Goal: Information Seeking & Learning: Compare options

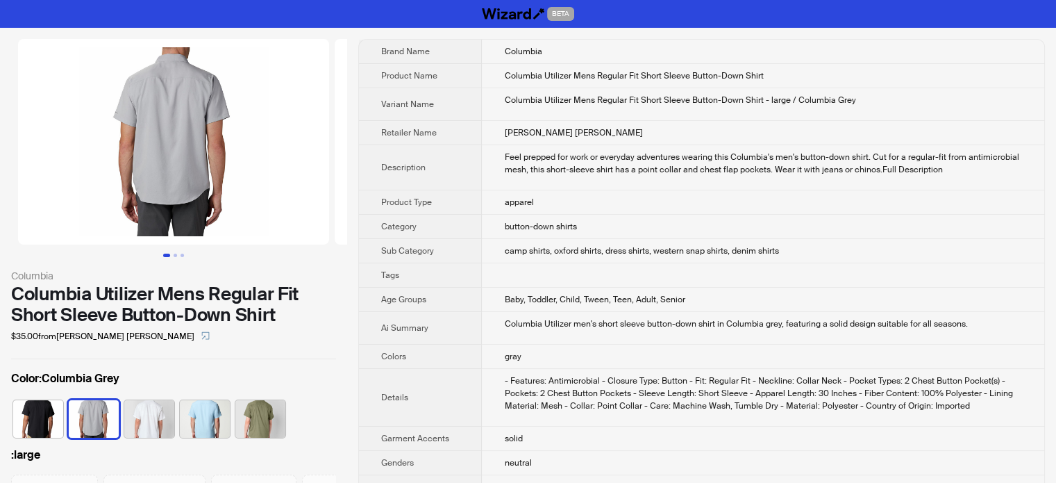
scroll to position [69, 0]
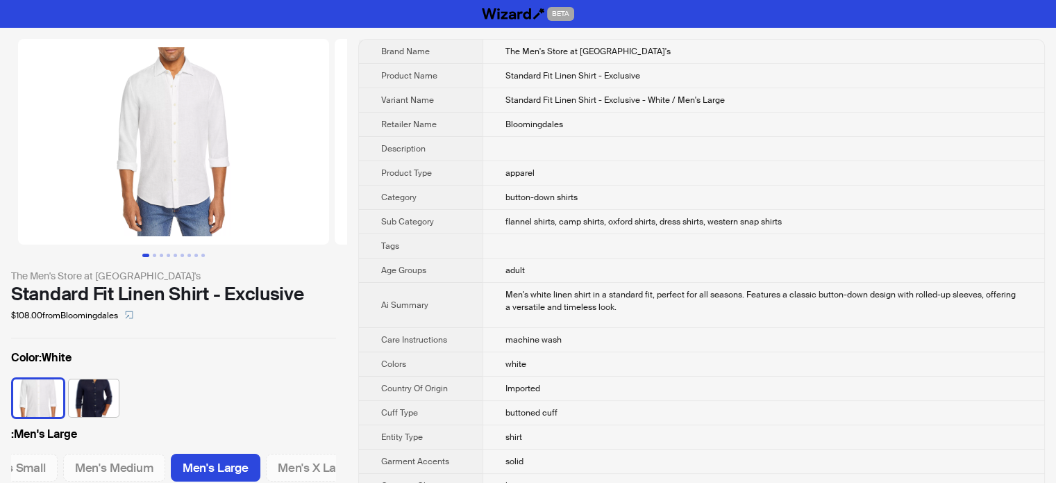
scroll to position [0, 171]
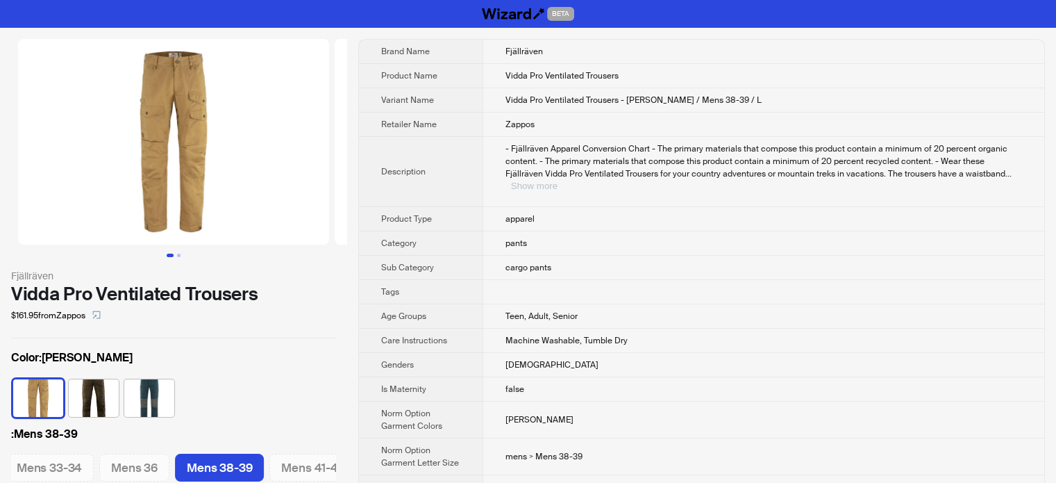
click at [558, 181] on button "Show more" at bounding box center [534, 186] width 47 height 10
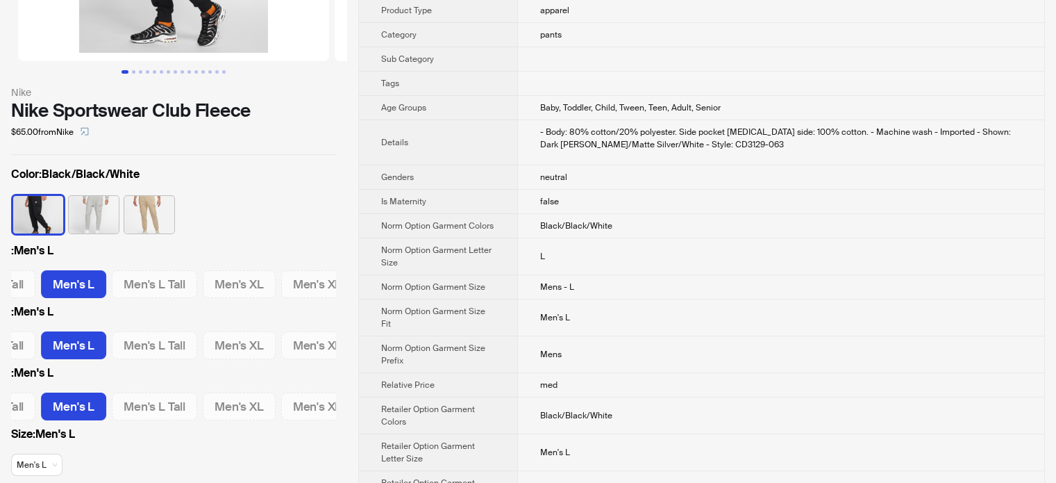
scroll to position [3, 0]
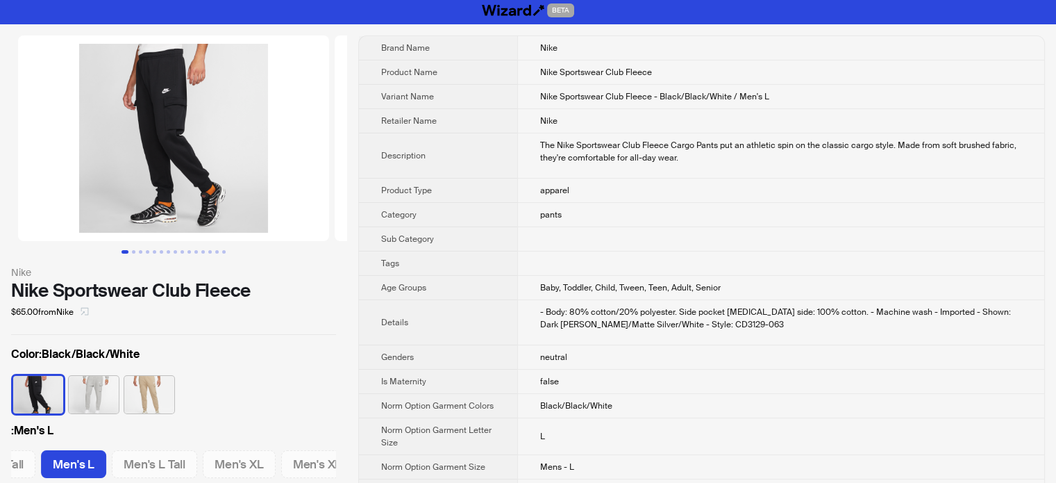
click at [88, 310] on icon "select" at bounding box center [85, 311] width 8 height 8
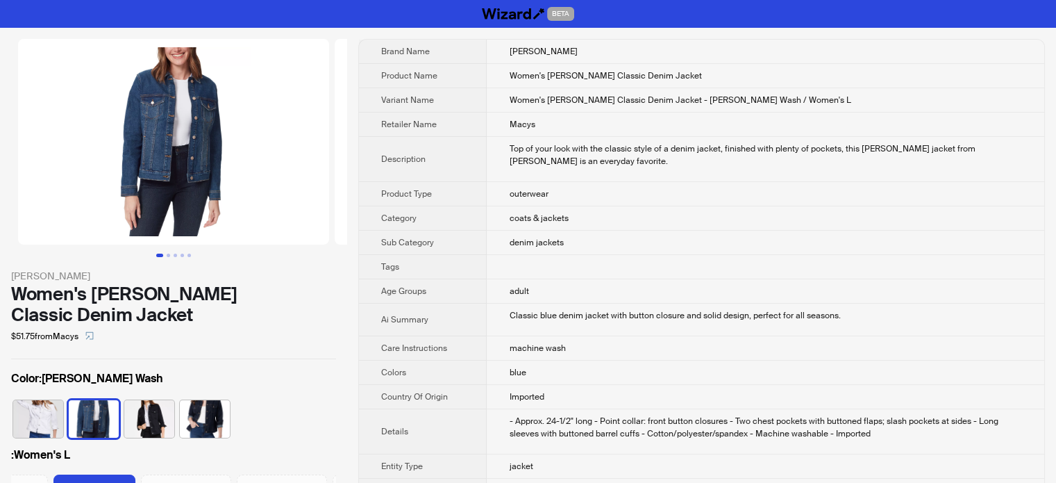
scroll to position [0, 155]
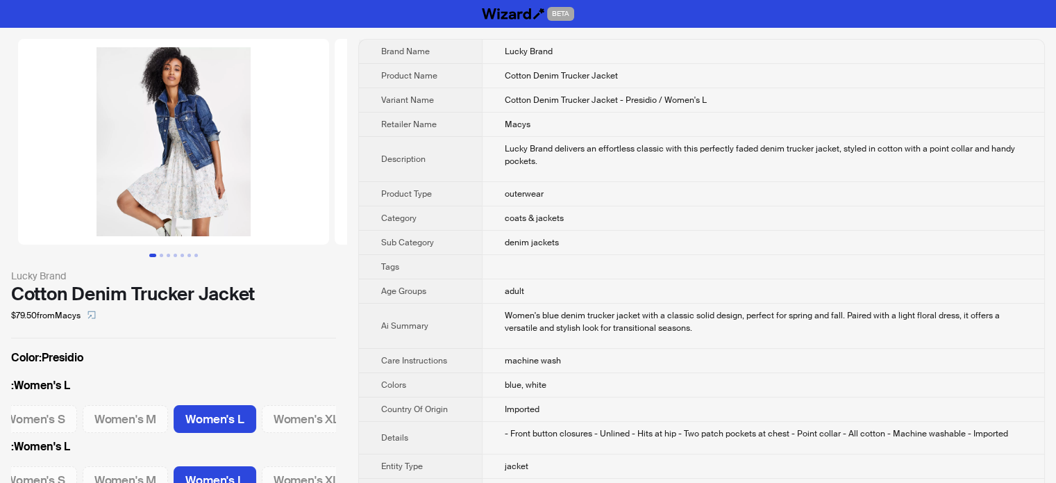
scroll to position [0, 122]
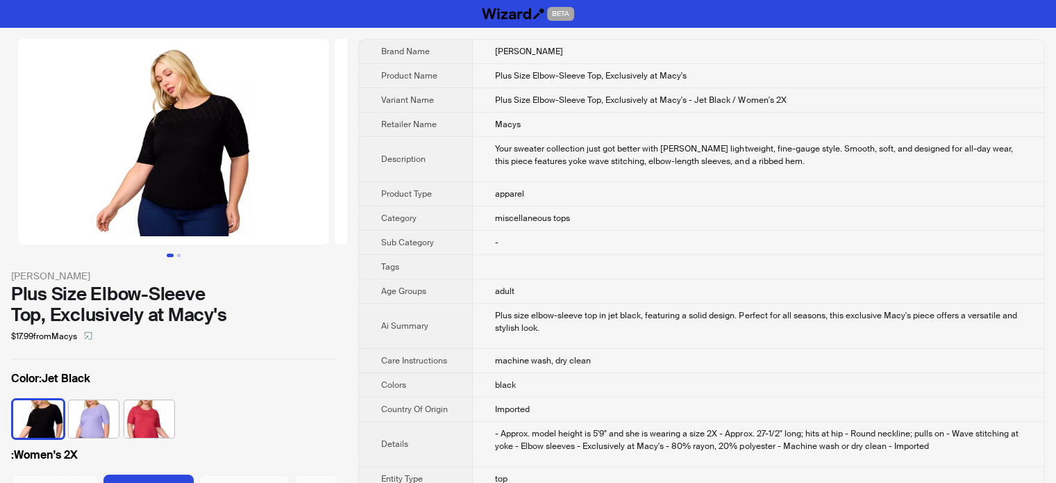
scroll to position [0, 45]
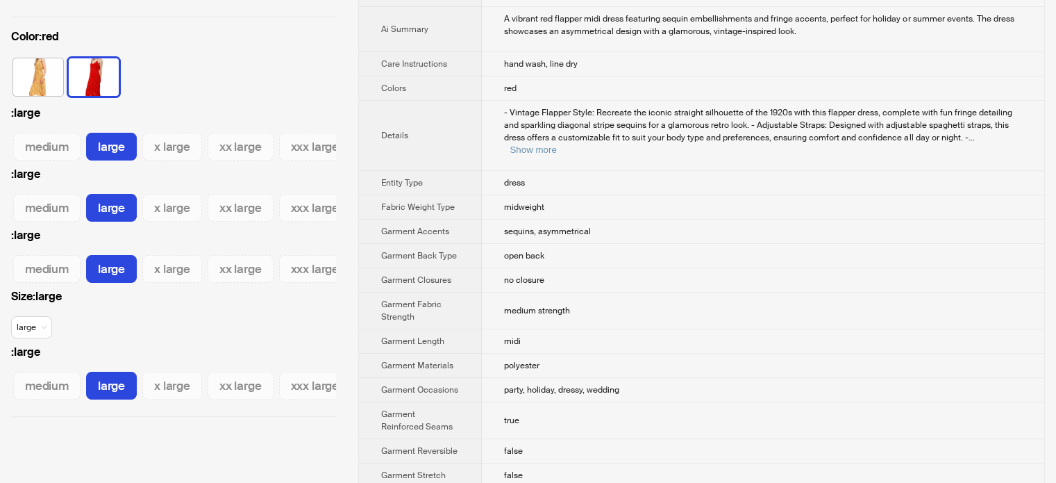
scroll to position [347, 0]
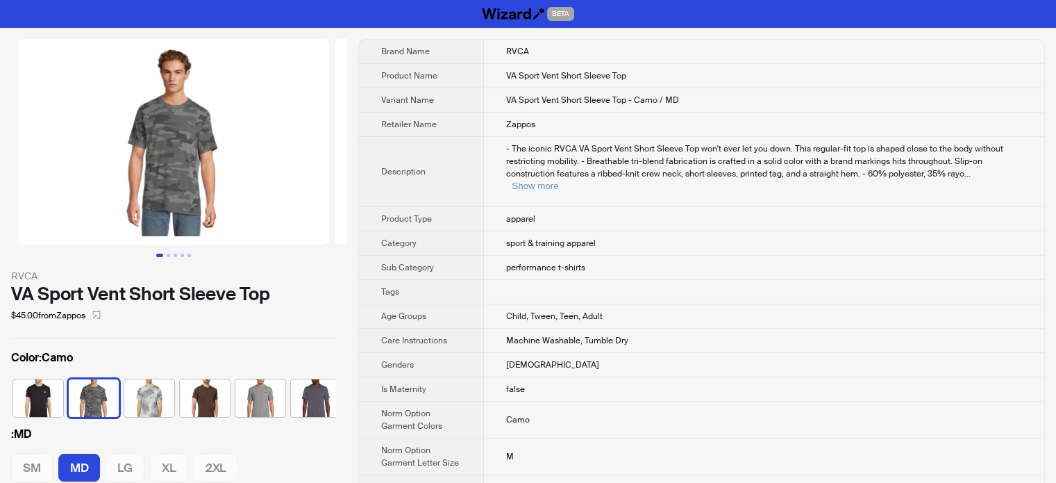
scroll to position [0, 35]
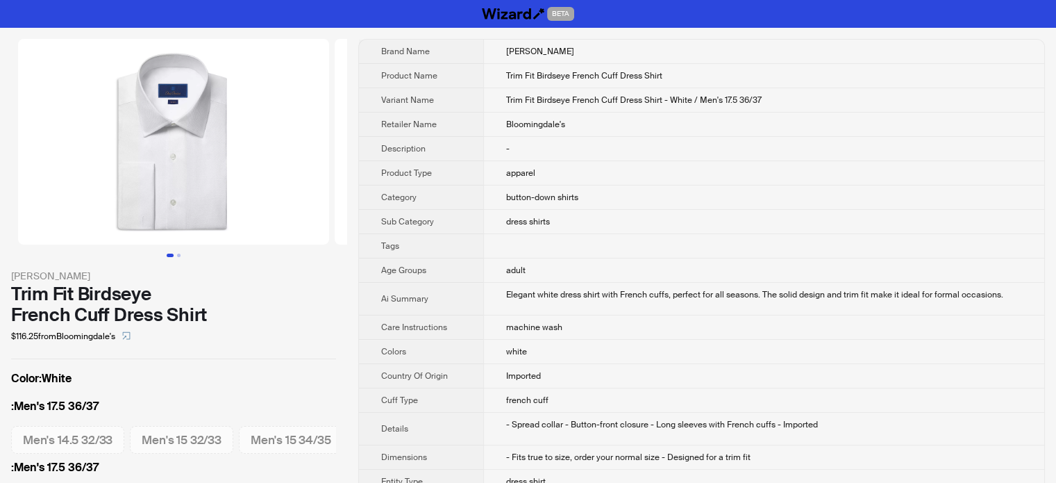
scroll to position [0, 2000]
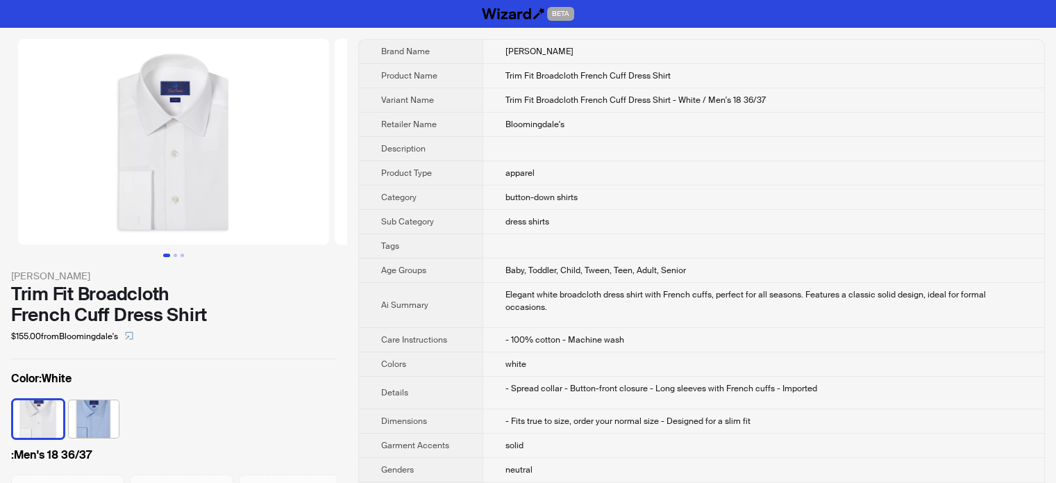
scroll to position [0, 2250]
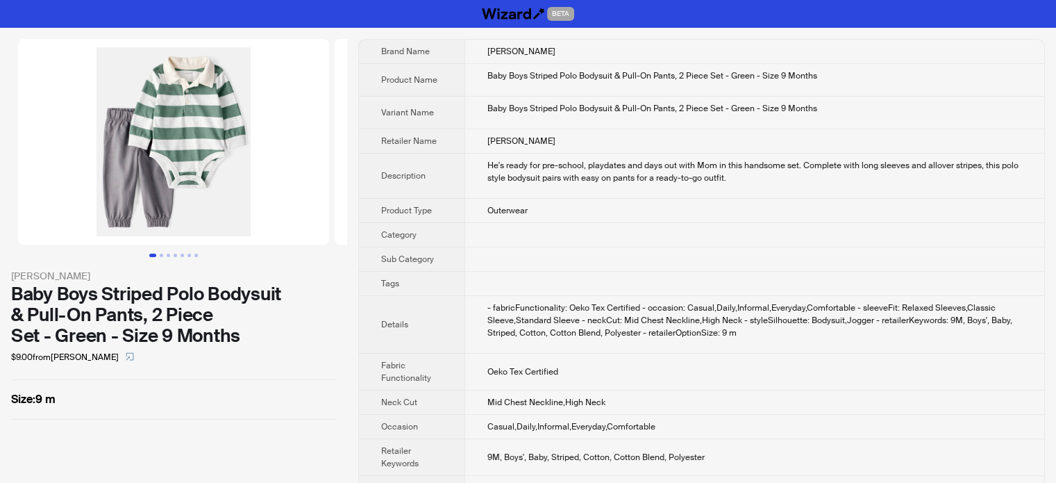
scroll to position [69, 0]
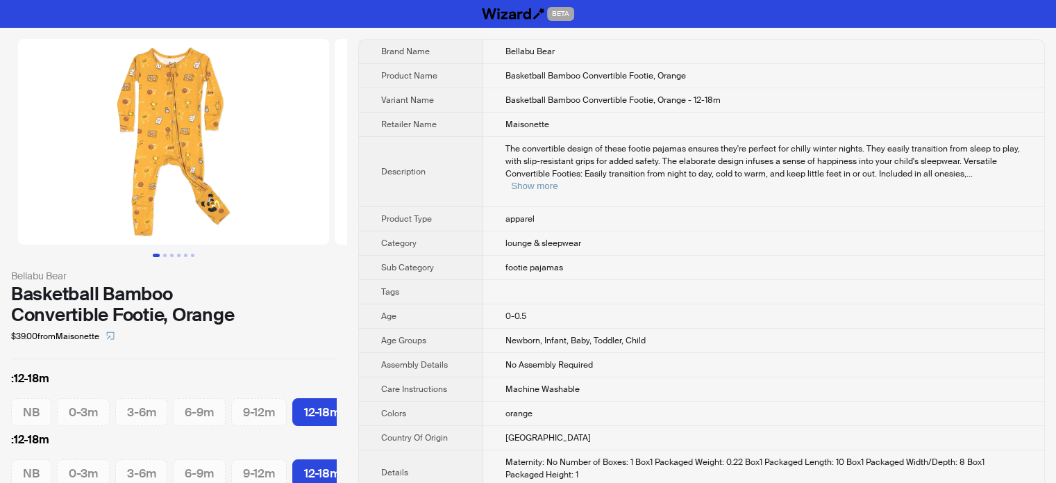
scroll to position [0, 130]
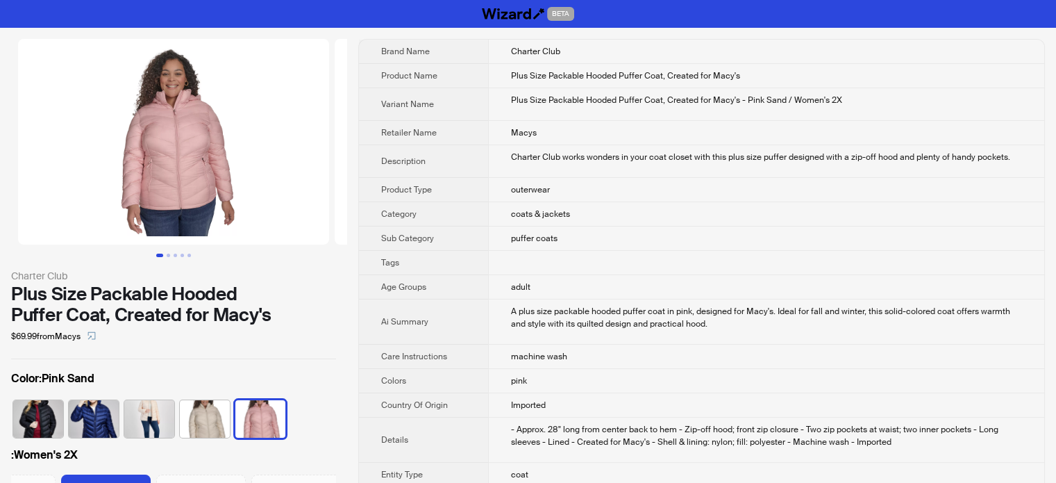
scroll to position [0, 139]
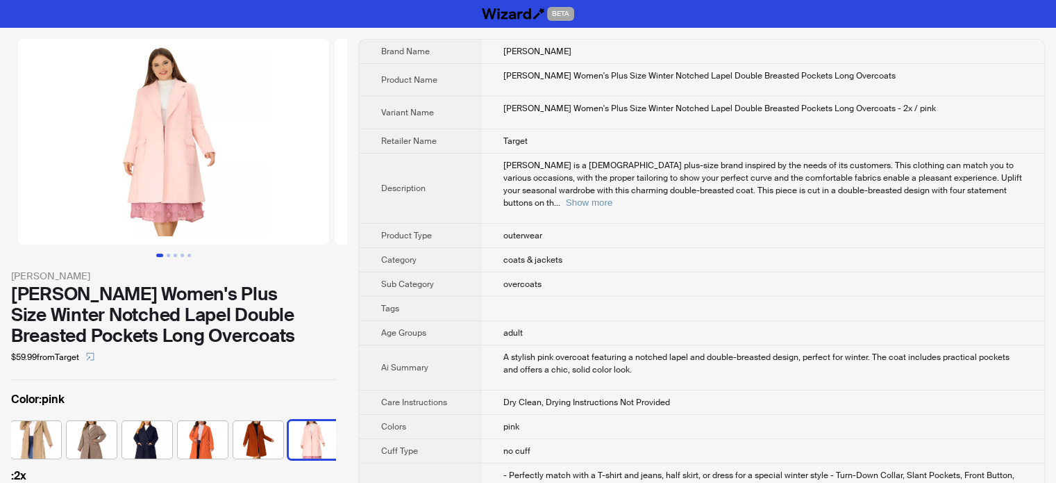
scroll to position [0, 508]
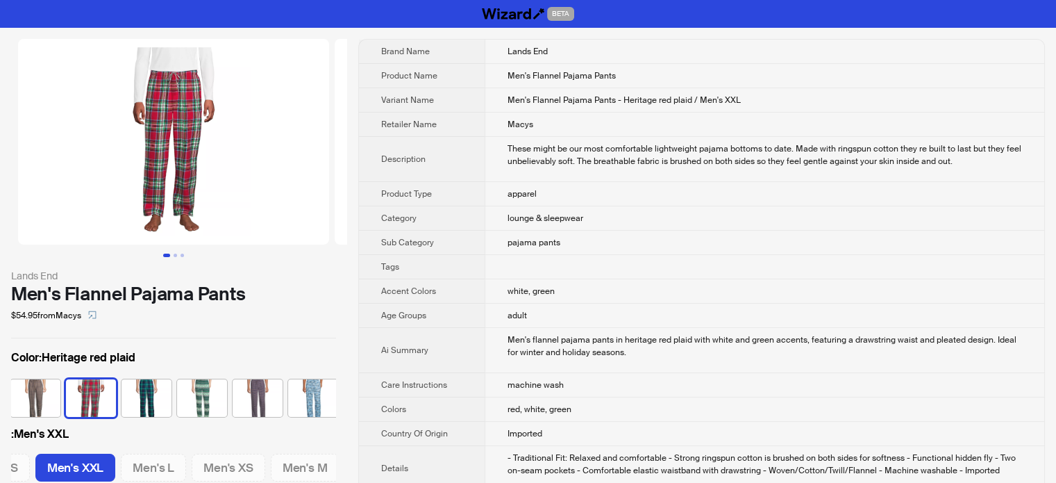
scroll to position [0, 119]
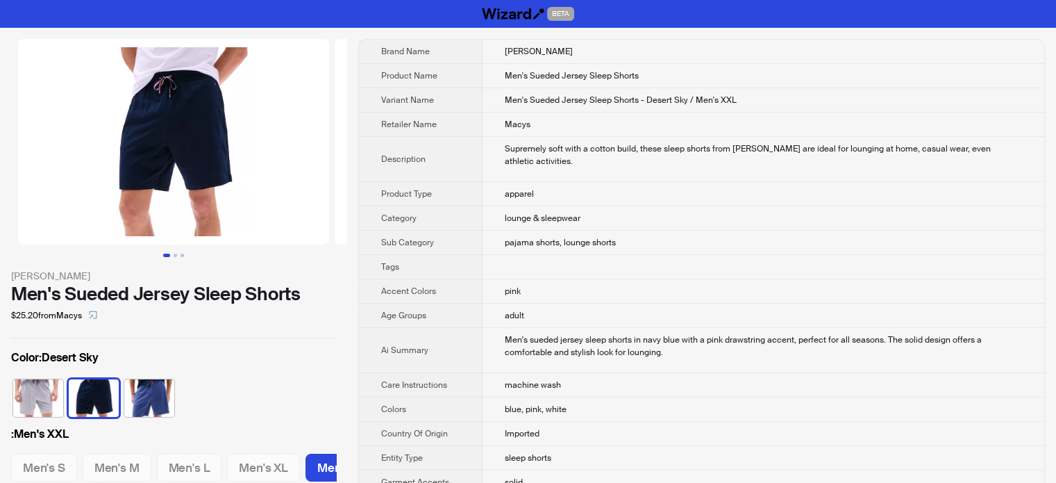
scroll to position [0, 42]
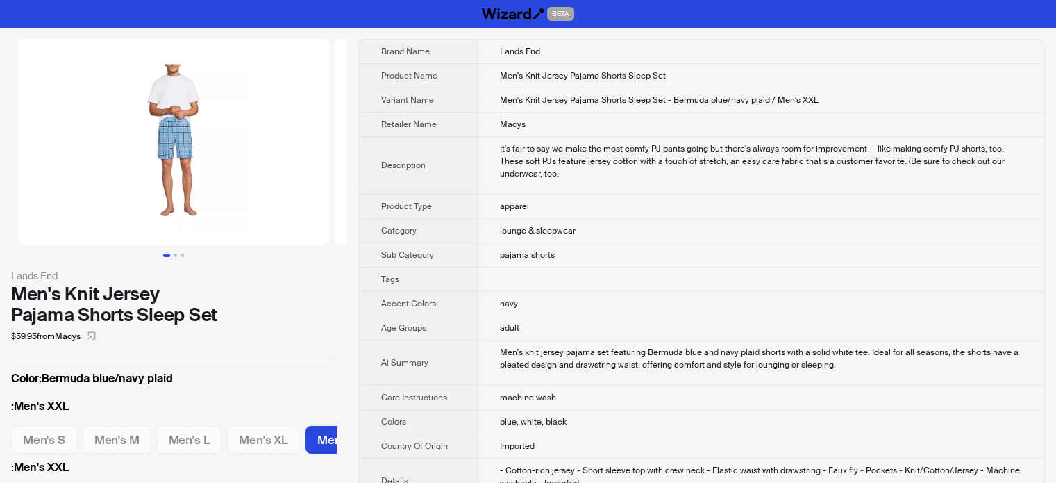
scroll to position [0, 42]
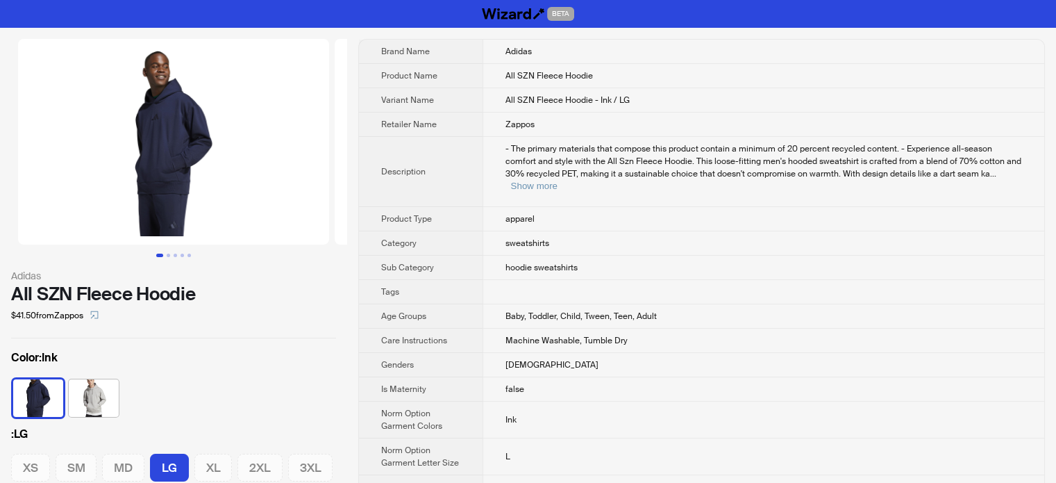
scroll to position [0, 43]
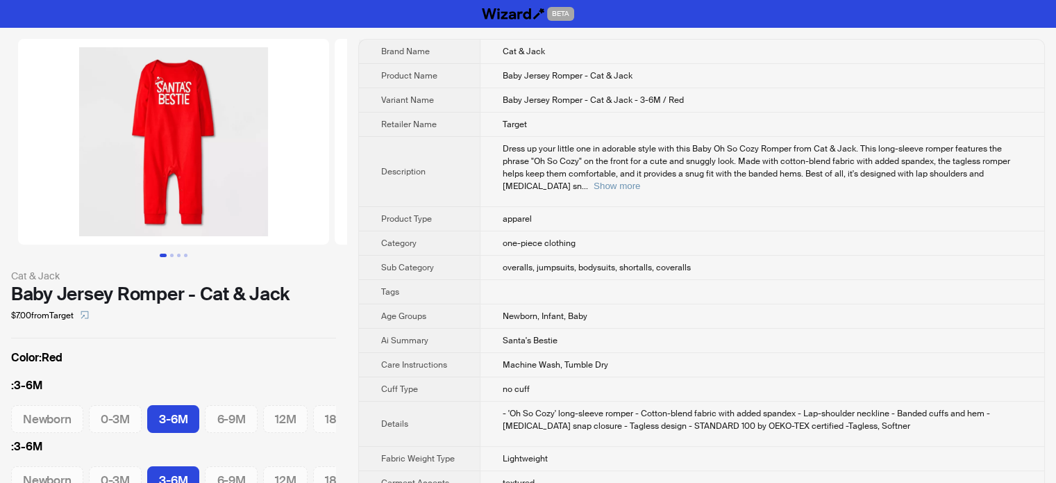
scroll to position [0, 65]
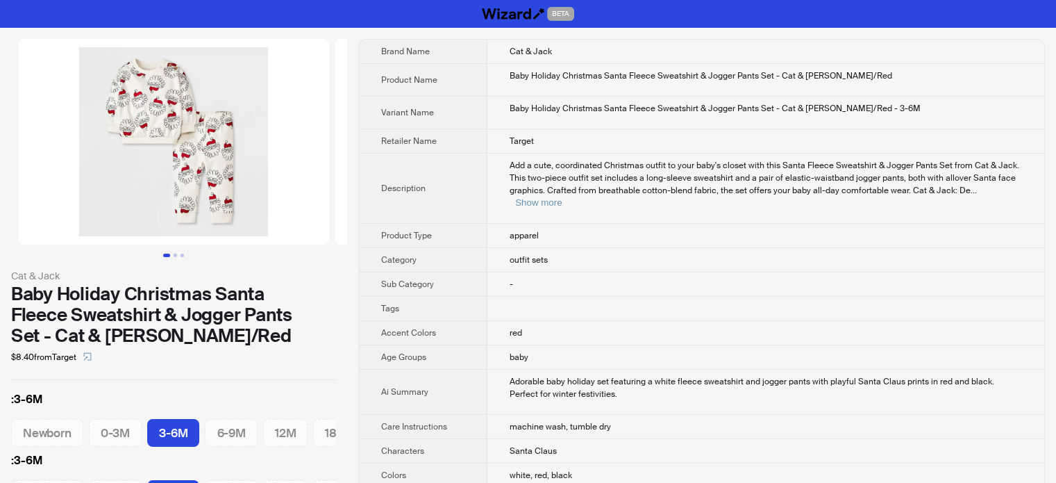
scroll to position [0, 65]
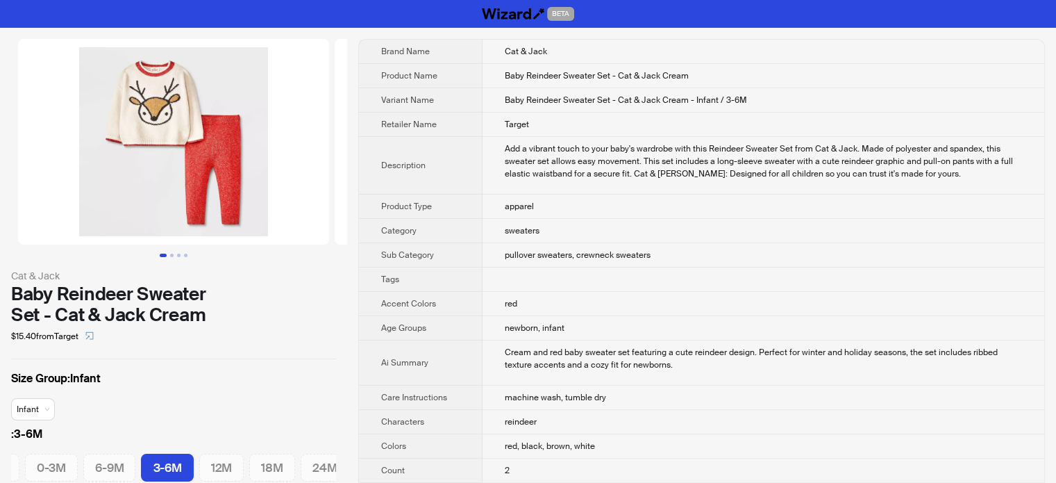
scroll to position [0, 65]
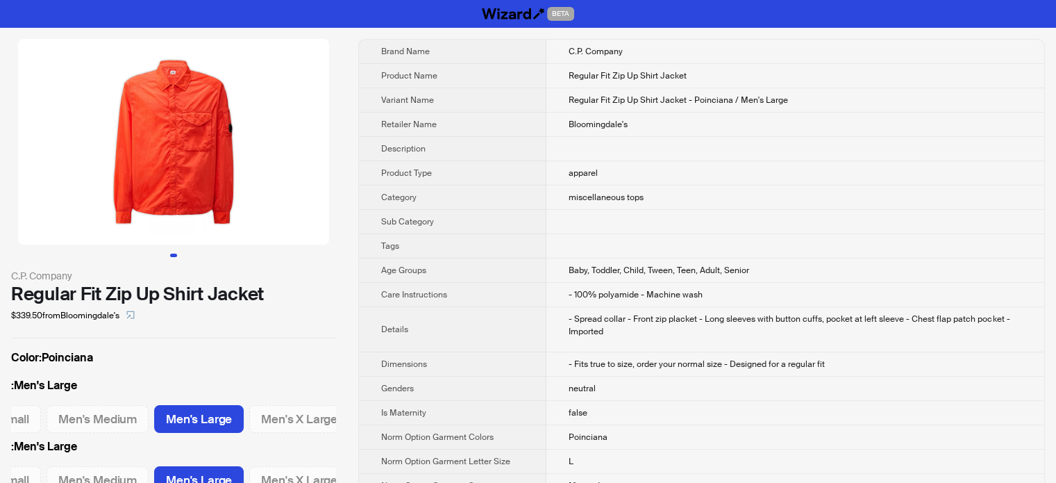
scroll to position [0, 60]
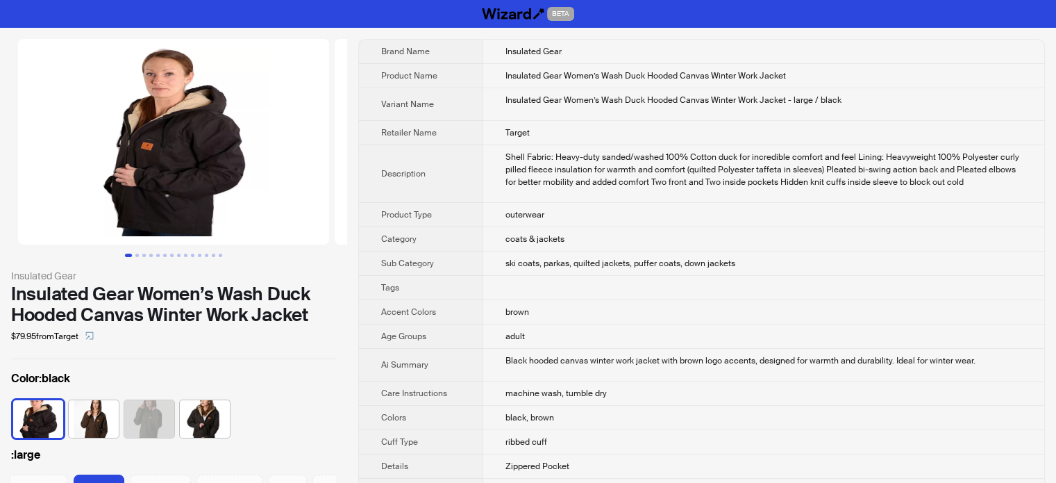
scroll to position [0, 142]
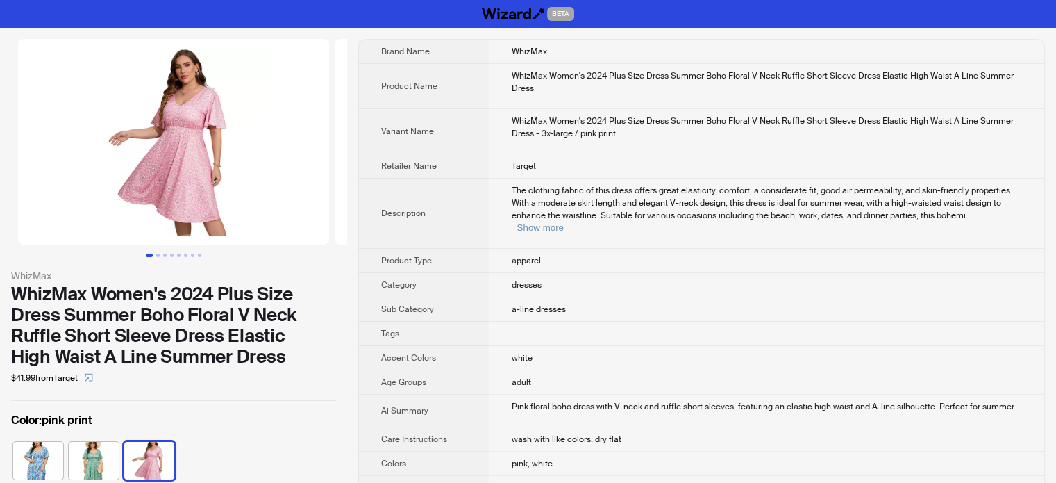
scroll to position [0, 15]
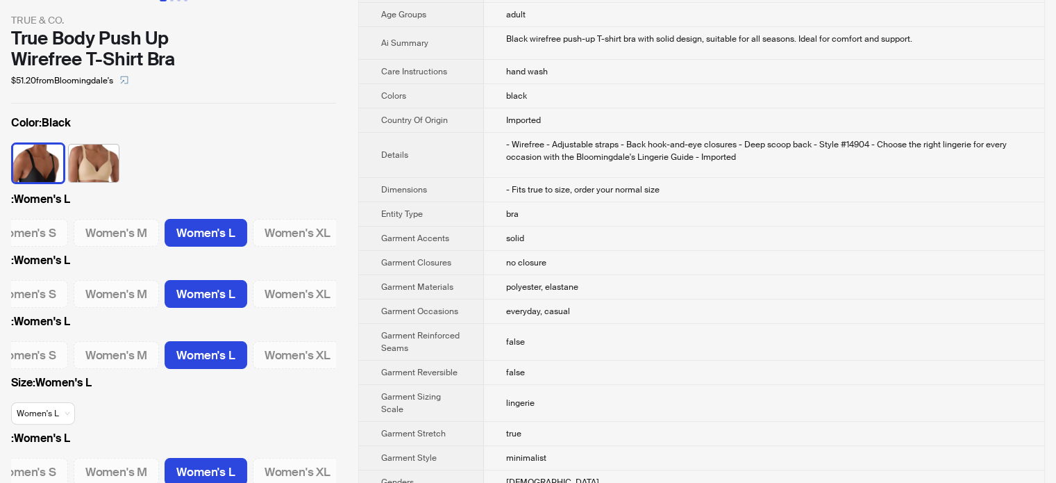
scroll to position [47, 0]
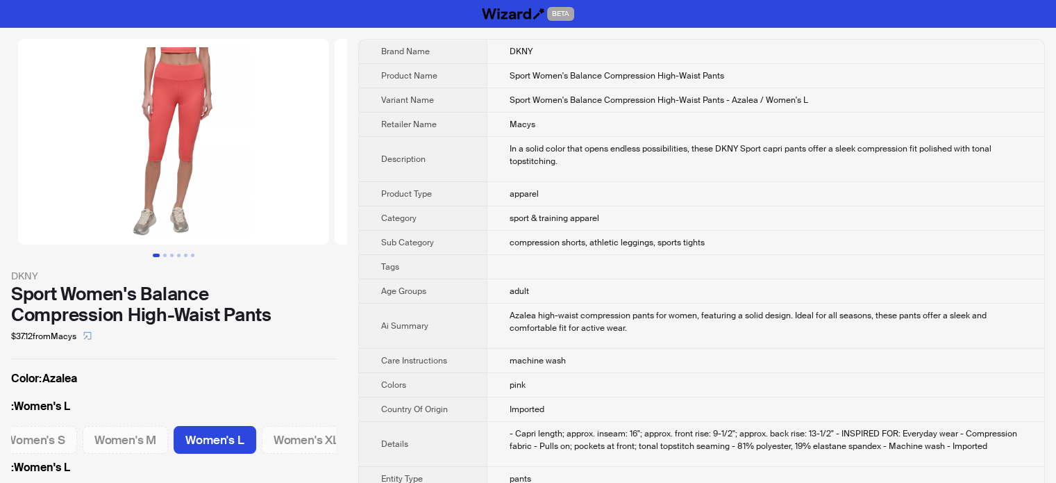
scroll to position [0, 122]
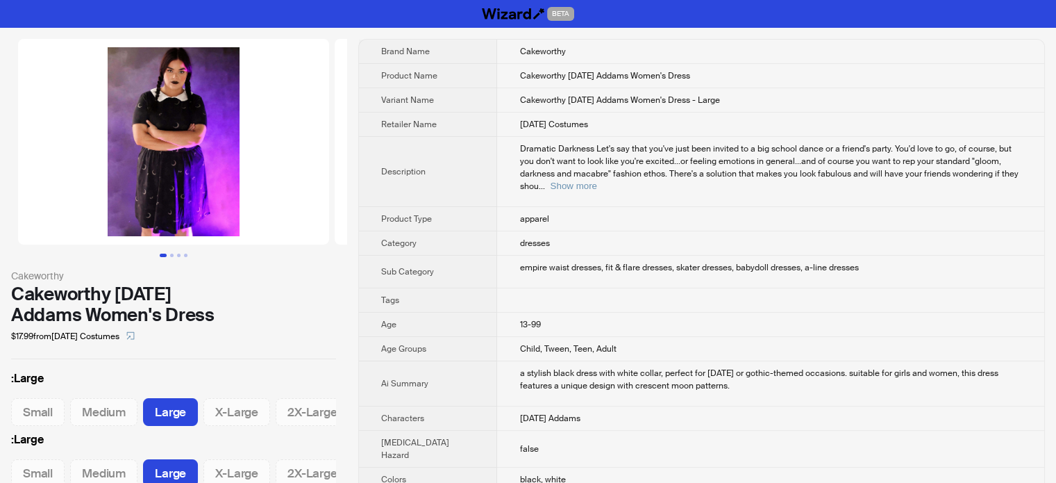
scroll to position [0, 3]
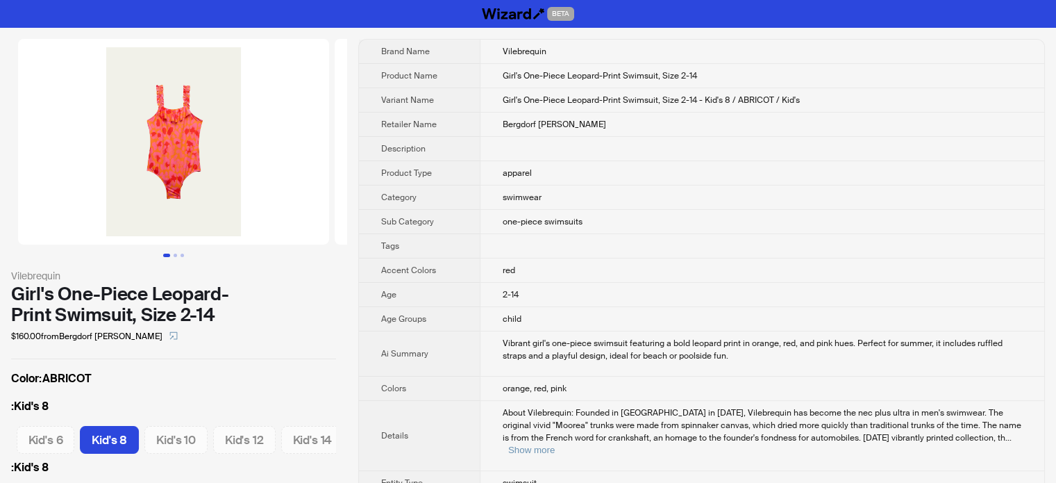
scroll to position [0, 131]
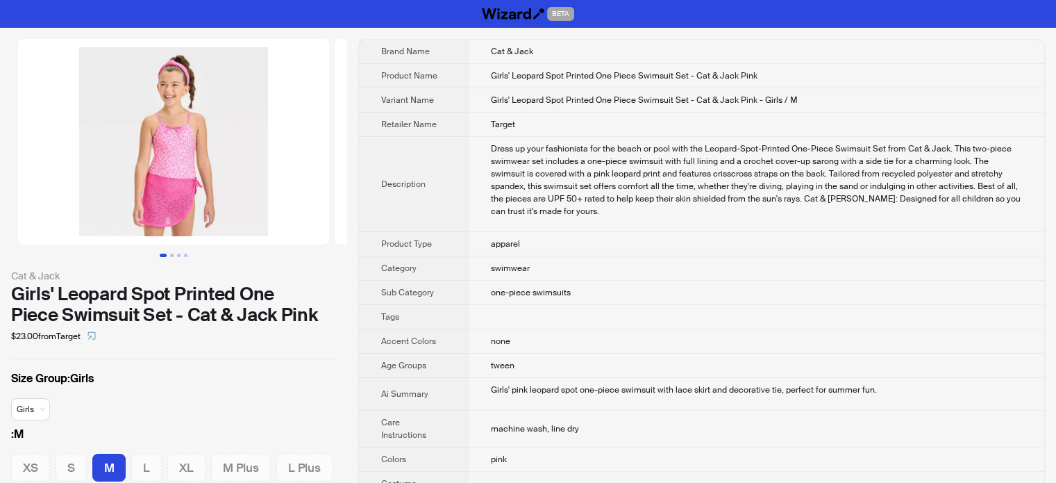
scroll to position [0, 58]
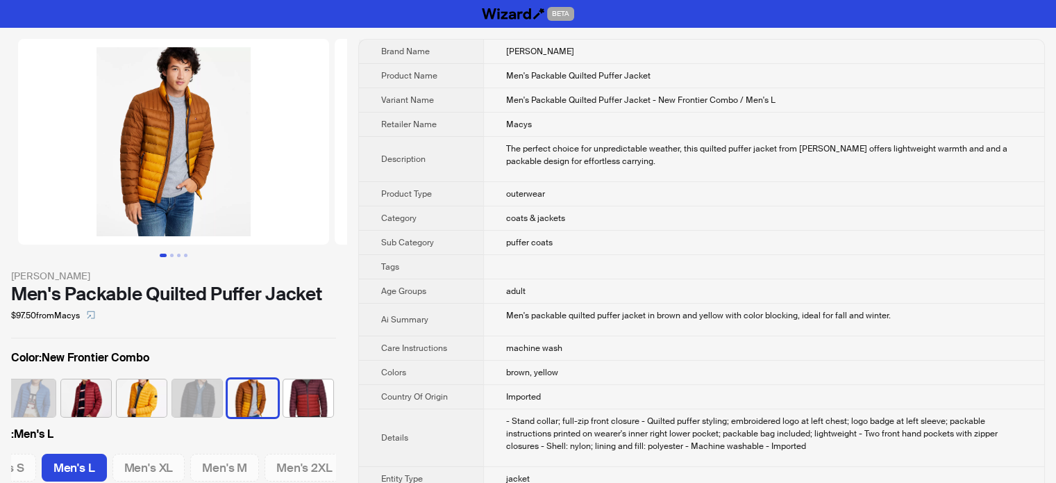
scroll to position [0, 231]
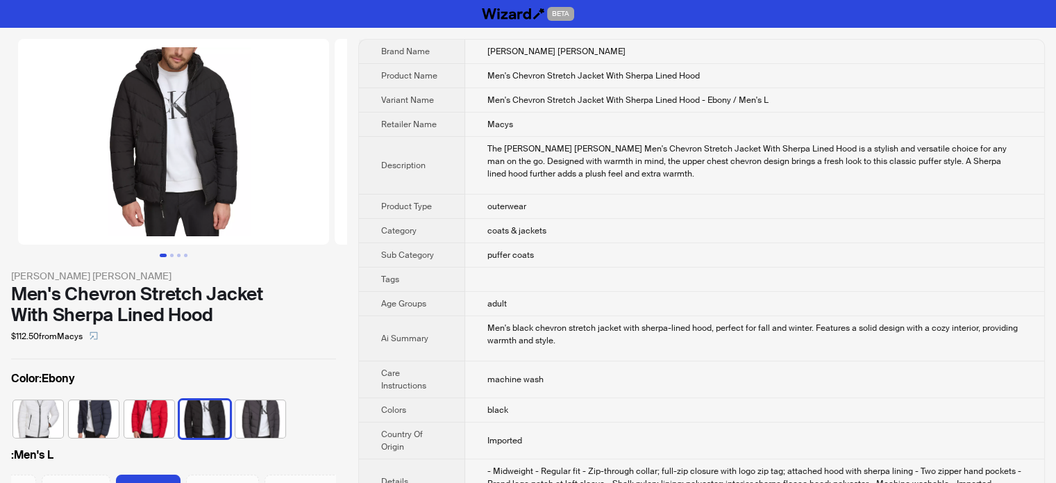
scroll to position [0, 41]
